Goal: Task Accomplishment & Management: Complete application form

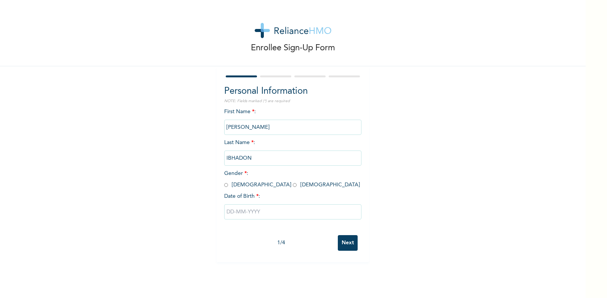
click at [224, 186] on input "radio" at bounding box center [226, 184] width 4 height 7
radio input "true"
click at [268, 214] on input "text" at bounding box center [292, 211] width 137 height 15
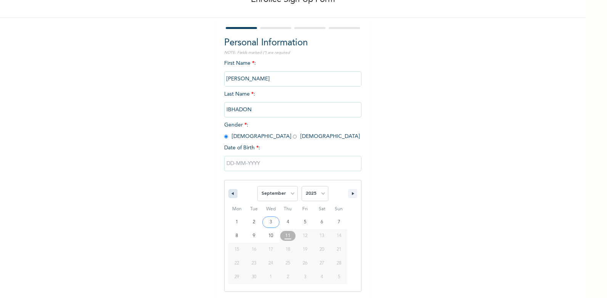
click at [231, 194] on icon "button" at bounding box center [232, 193] width 4 height 3
click at [289, 192] on select "January February March April May June July August September October November De…" at bounding box center [277, 193] width 40 height 15
select select "2"
click at [257, 186] on select "January February March April May June July August September October November De…" at bounding box center [277, 193] width 40 height 15
click at [231, 163] on input "text" at bounding box center [292, 163] width 137 height 15
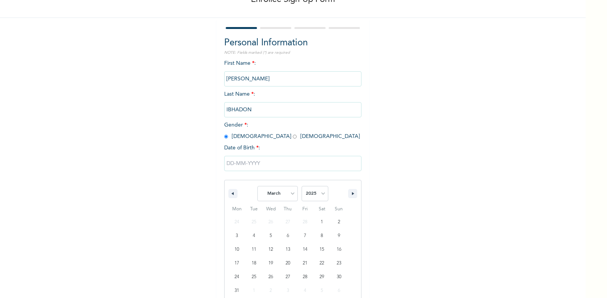
scroll to position [0, 0]
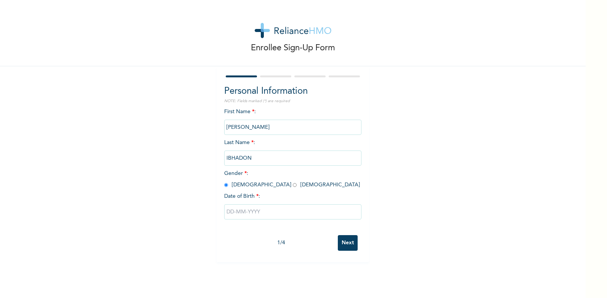
click at [232, 213] on input "text" at bounding box center [292, 211] width 137 height 15
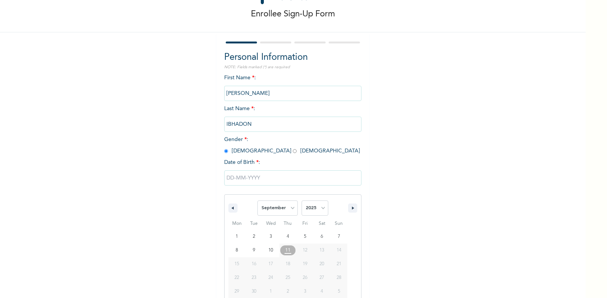
scroll to position [48, 0]
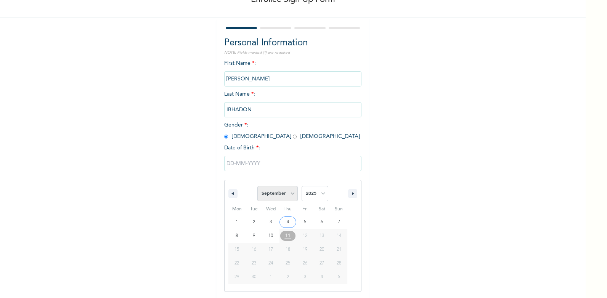
click at [291, 194] on select "January February March April May June July August September October November De…" at bounding box center [277, 193] width 40 height 15
select select "2"
click at [257, 186] on select "January February March April May June July August September October November De…" at bounding box center [277, 193] width 40 height 15
type input "[DATE]"
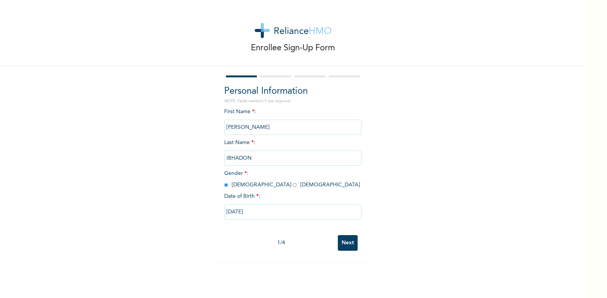
click at [254, 211] on input "[DATE]" at bounding box center [292, 211] width 137 height 15
select select "2"
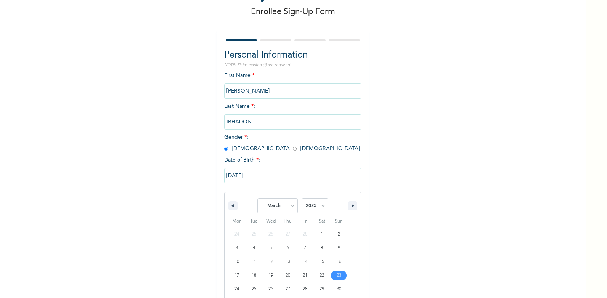
scroll to position [62, 0]
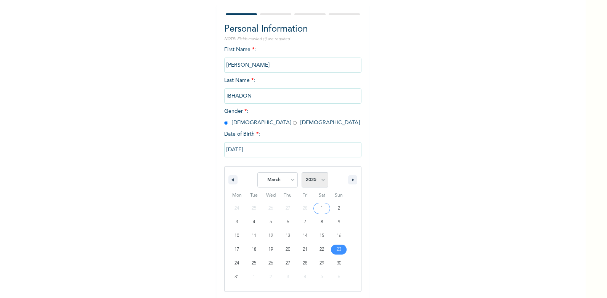
click at [321, 181] on select "2025 2024 2023 2022 2021 2020 2019 2018 2017 2016 2015 2014 2013 2012 2011 2010…" at bounding box center [314, 179] width 27 height 15
select select "1962"
click at [301, 173] on select "2025 2024 2023 2022 2021 2020 2019 2018 2017 2016 2015 2014 2013 2012 2011 2010…" at bounding box center [314, 179] width 27 height 15
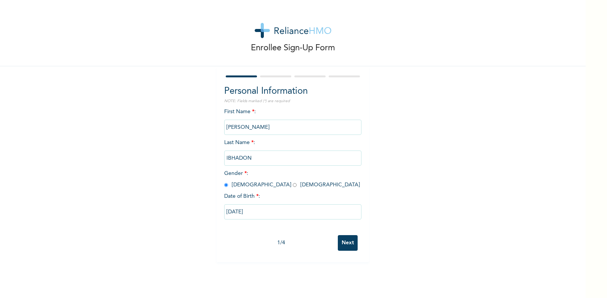
click at [412, 182] on div "Enrollee Sign-Up Form Personal Information NOTE: Fields marked (*) are required…" at bounding box center [292, 131] width 585 height 262
click at [254, 211] on input "[DATE]" at bounding box center [292, 211] width 137 height 15
select select "2"
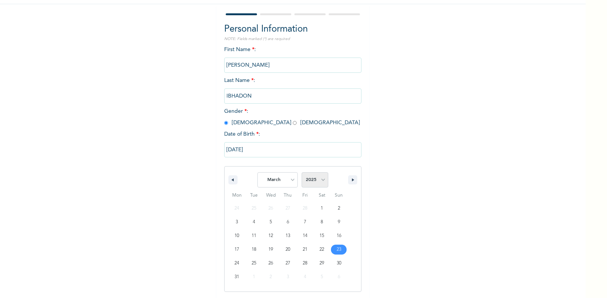
click at [322, 181] on select "2025 2024 2023 2022 2021 2020 2019 2018 2017 2016 2015 2014 2013 2012 2011 2010…" at bounding box center [314, 179] width 27 height 15
select select "1962"
click at [301, 173] on select "2025 2024 2023 2022 2021 2020 2019 2018 2017 2016 2015 2014 2013 2012 2011 2010…" at bounding box center [314, 179] width 27 height 15
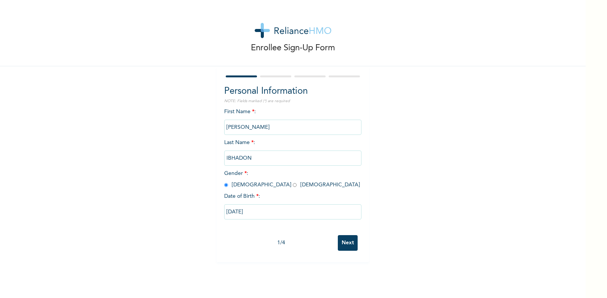
scroll to position [0, 0]
click at [345, 269] on div "Enrollee Sign-Up Form Personal Information NOTE: Fields marked (*) are required…" at bounding box center [292, 149] width 585 height 298
click at [262, 211] on input "[DATE]" at bounding box center [292, 211] width 137 height 15
select select "2"
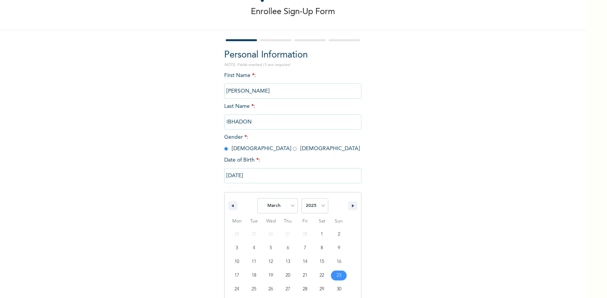
scroll to position [62, 0]
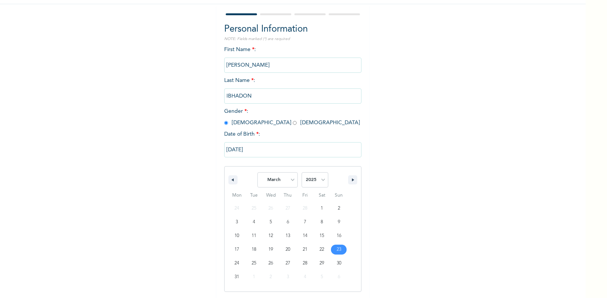
click at [253, 154] on input "[DATE]" at bounding box center [292, 149] width 137 height 15
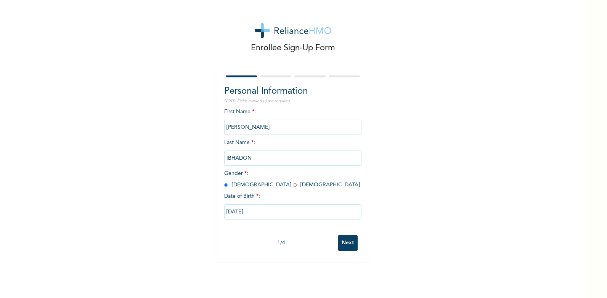
scroll to position [0, 0]
click at [256, 214] on input "[DATE]" at bounding box center [292, 211] width 137 height 15
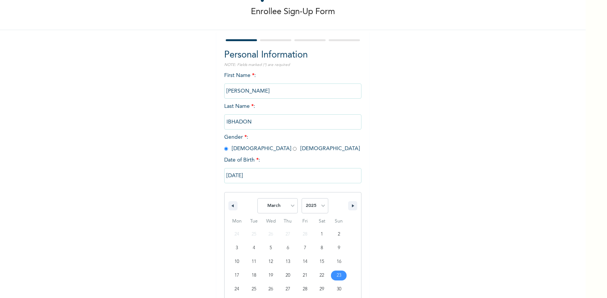
scroll to position [62, 0]
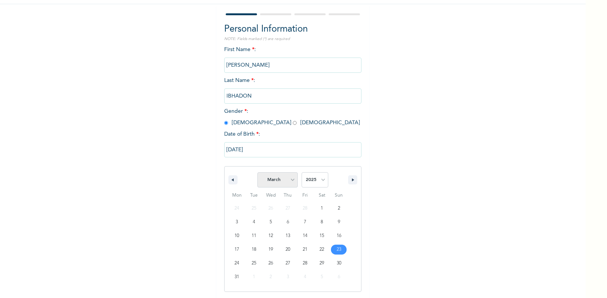
click at [293, 180] on select "January February March April May June July August September October November De…" at bounding box center [277, 179] width 40 height 15
select select "8"
click at [257, 173] on select "January February March April May June July August September October November De…" at bounding box center [277, 179] width 40 height 15
click at [321, 179] on select "2025 2024 2023 2022 2021 2020 2019 2018 2017 2016 2015 2014 2013 2012 2011 2010…" at bounding box center [314, 179] width 27 height 15
select select "1962"
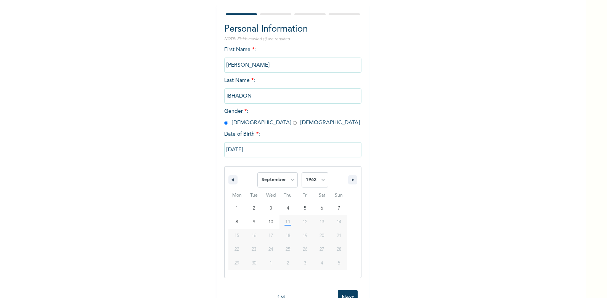
click at [301, 173] on select "2025 2024 2023 2022 2021 2020 2019 2018 2017 2016 2015 2014 2013 2012 2011 2010…" at bounding box center [314, 179] width 27 height 15
click at [290, 178] on select "January February March April May June July August September October November De…" at bounding box center [277, 179] width 40 height 15
select select "2"
click at [257, 173] on select "January February March April May June July August September October November De…" at bounding box center [277, 179] width 40 height 15
type input "[DATE]"
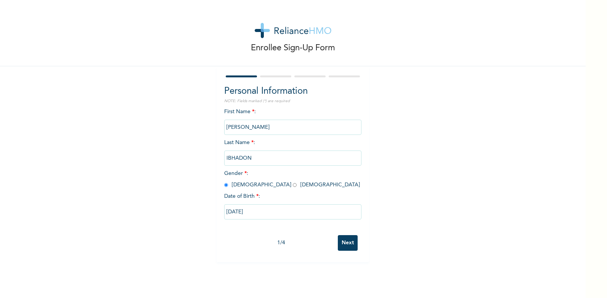
scroll to position [0, 0]
click at [346, 244] on input "Next" at bounding box center [348, 243] width 20 height 16
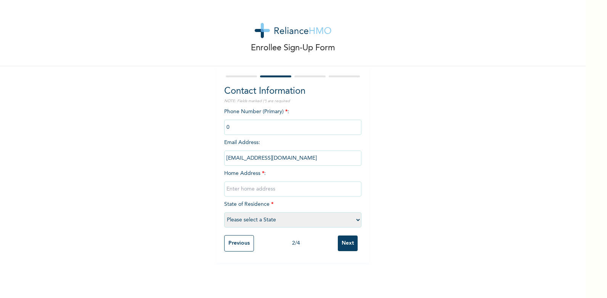
click at [235, 128] on input "phone" at bounding box center [292, 127] width 137 height 15
click at [228, 127] on input "phone" at bounding box center [292, 127] width 137 height 15
click at [305, 162] on input "[EMAIL_ADDRESS][DOMAIN_NAME]" at bounding box center [292, 158] width 137 height 15
click at [287, 190] on input "text" at bounding box center [292, 188] width 137 height 15
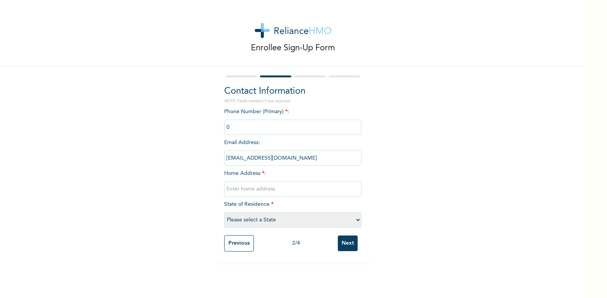
type input "[GEOGRAPHIC_DATA]), New Layout Elioparanwo, [GEOGRAPHIC_DATA]/Akpor Local Gover…"
select select "33"
drag, startPoint x: 353, startPoint y: 189, endPoint x: 280, endPoint y: 189, distance: 72.8
click at [282, 189] on input "[GEOGRAPHIC_DATA]), New Layout Elioparanwo, [GEOGRAPHIC_DATA]/Akpor Local Gover…" at bounding box center [292, 188] width 137 height 15
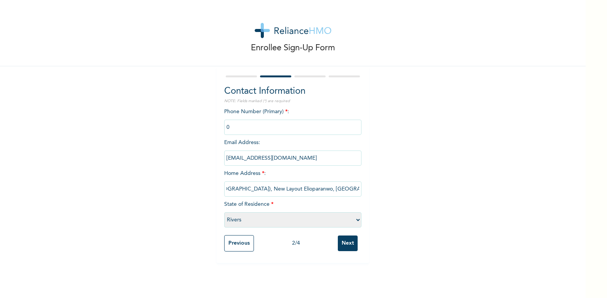
scroll to position [0, 0]
click at [384, 189] on div "Enrollee Sign-Up Form Contact Information NOTE: Fields marked (*) are required …" at bounding box center [292, 131] width 585 height 263
drag, startPoint x: 351, startPoint y: 190, endPoint x: 309, endPoint y: 192, distance: 42.0
click at [310, 192] on input "[GEOGRAPHIC_DATA]), New Layout Elioparanwo, [GEOGRAPHIC_DATA]/Akpor Local Gover…" at bounding box center [292, 188] width 137 height 15
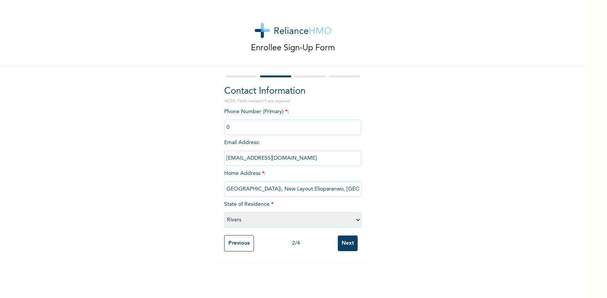
scroll to position [0, 0]
click at [378, 189] on div "Enrollee Sign-Up Form Contact Information NOTE: Fields marked (*) are required …" at bounding box center [292, 131] width 585 height 263
click at [356, 189] on input "[GEOGRAPHIC_DATA]), New Layout Elioparanwo, [GEOGRAPHIC_DATA]/Akpor Local Gover…" at bounding box center [292, 188] width 137 height 15
click at [394, 207] on div "Enrollee Sign-Up Form Contact Information NOTE: Fields marked (*) are required …" at bounding box center [292, 131] width 585 height 263
click at [294, 160] on input "[EMAIL_ADDRESS][DOMAIN_NAME]" at bounding box center [292, 158] width 137 height 15
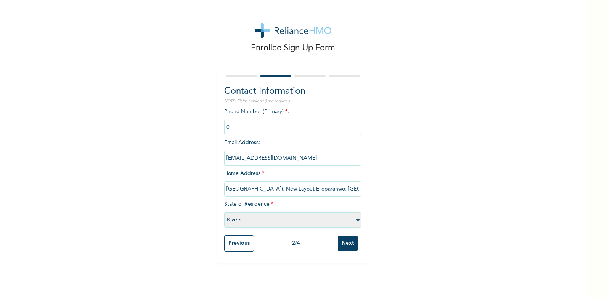
click at [429, 177] on div "Enrollee Sign-Up Form Contact Information NOTE: Fields marked (*) are required …" at bounding box center [292, 131] width 585 height 263
click at [246, 127] on input "phone" at bounding box center [292, 127] width 137 height 15
click at [245, 122] on input "phone" at bounding box center [292, 127] width 137 height 15
click at [347, 244] on input "Next" at bounding box center [348, 244] width 20 height 16
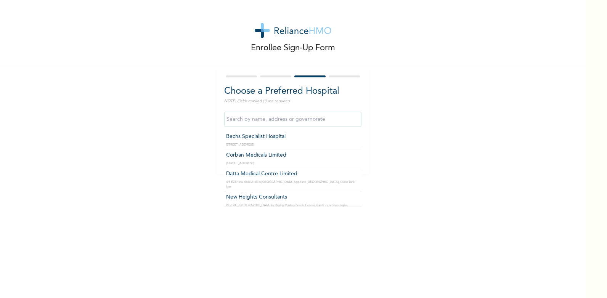
click at [338, 118] on input "text" at bounding box center [292, 119] width 137 height 15
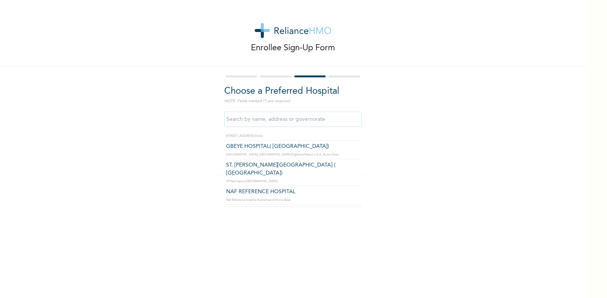
scroll to position [838, 0]
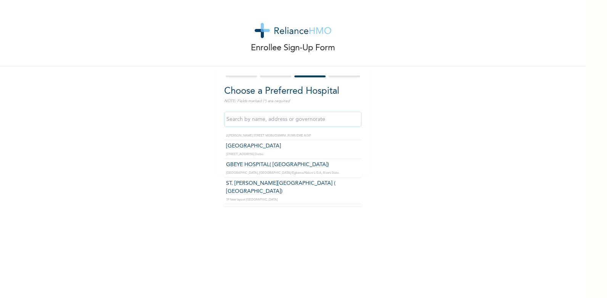
type input "[GEOGRAPHIC_DATA]"
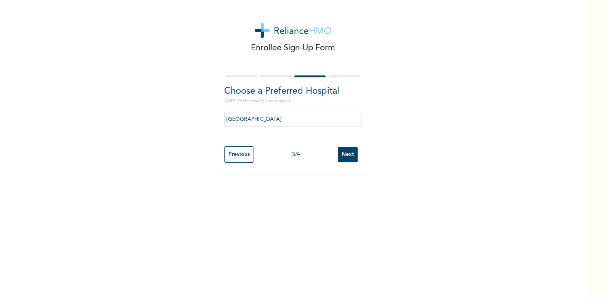
click at [347, 152] on input "Next" at bounding box center [348, 155] width 20 height 16
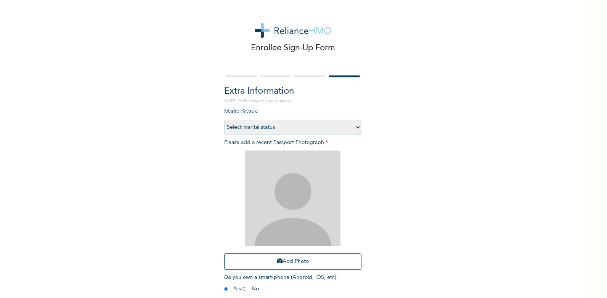
click at [357, 126] on select "Select marital status [DEMOGRAPHIC_DATA] Married [DEMOGRAPHIC_DATA] Widow/[DEMO…" at bounding box center [292, 127] width 137 height 15
select select "2"
click at [224, 120] on select "Select marital status [DEMOGRAPHIC_DATA] Married [DEMOGRAPHIC_DATA] Widow/[DEMO…" at bounding box center [292, 127] width 137 height 15
click at [307, 212] on img at bounding box center [292, 198] width 95 height 95
click at [301, 262] on button "Add Photo" at bounding box center [292, 261] width 137 height 16
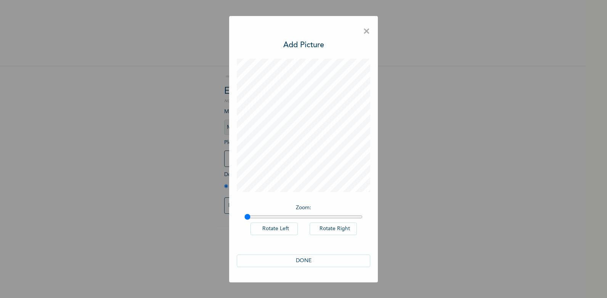
click at [277, 227] on button "Rotate Left" at bounding box center [273, 229] width 47 height 13
click at [329, 227] on button "Rotate Right" at bounding box center [332, 229] width 47 height 13
click at [366, 32] on span "×" at bounding box center [366, 32] width 7 height 16
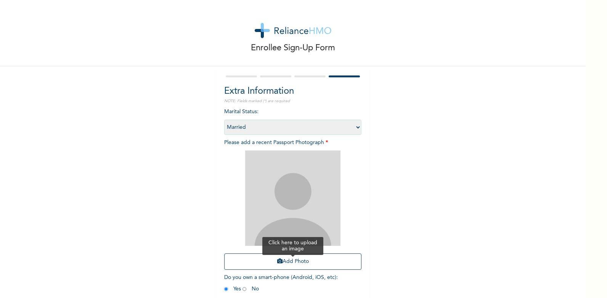
click at [290, 261] on button "Add Photo" at bounding box center [292, 261] width 137 height 16
click at [224, 290] on input "radio" at bounding box center [226, 288] width 4 height 7
click at [301, 263] on button "Add Photo" at bounding box center [292, 261] width 137 height 16
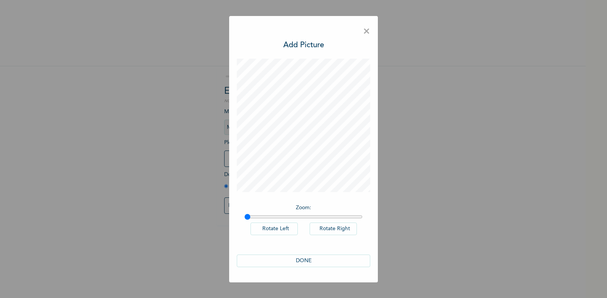
click at [365, 32] on span "×" at bounding box center [366, 32] width 7 height 16
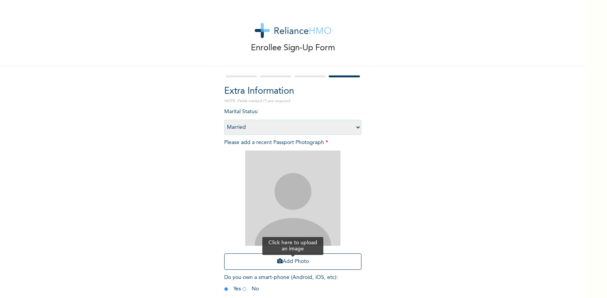
click at [288, 260] on button "Add Photo" at bounding box center [292, 261] width 137 height 16
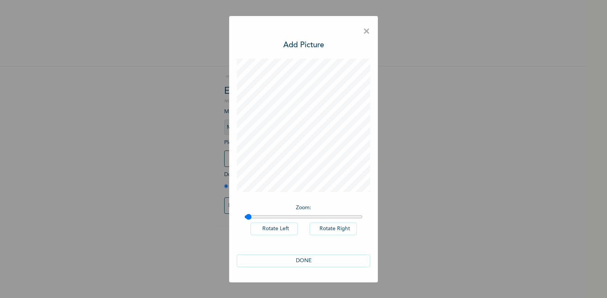
type input "1"
click at [245, 220] on input "range" at bounding box center [303, 217] width 118 height 6
click at [303, 260] on button "DONE" at bounding box center [303, 261] width 133 height 13
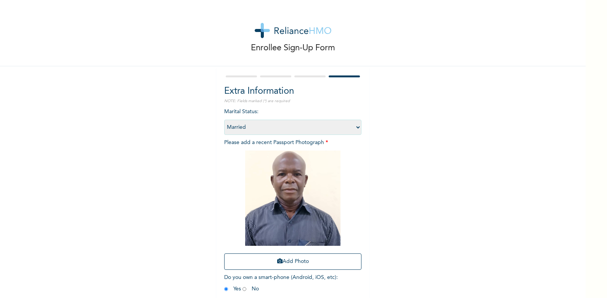
scroll to position [36, 0]
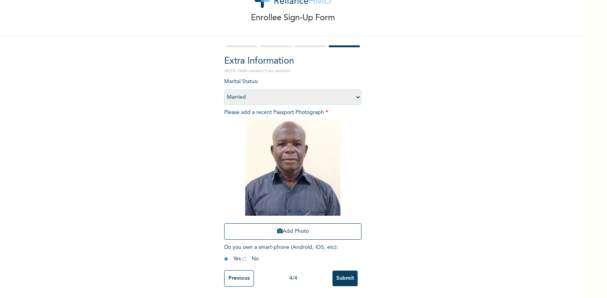
click at [341, 272] on input "Submit" at bounding box center [344, 279] width 25 height 16
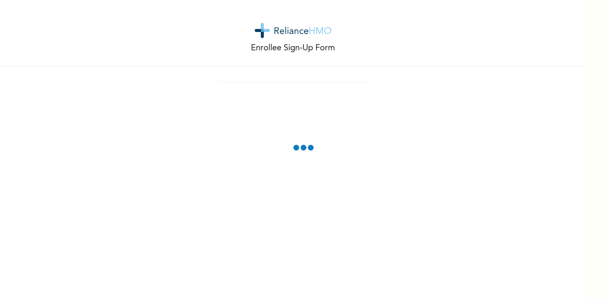
scroll to position [0, 0]
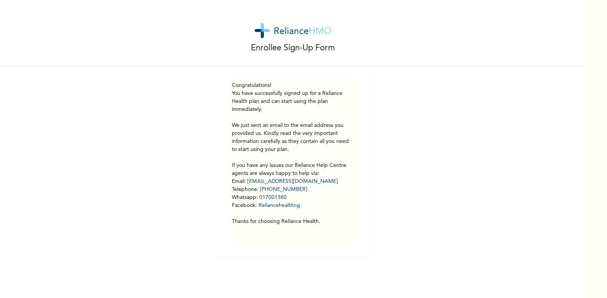
drag, startPoint x: 291, startPoint y: 31, endPoint x: 449, endPoint y: 72, distance: 163.8
click at [449, 72] on div "Enrollee Sign-Up Form Congratulations! You have successfully signed up for a Re…" at bounding box center [292, 128] width 585 height 257
